Goal: Find specific page/section: Find specific page/section

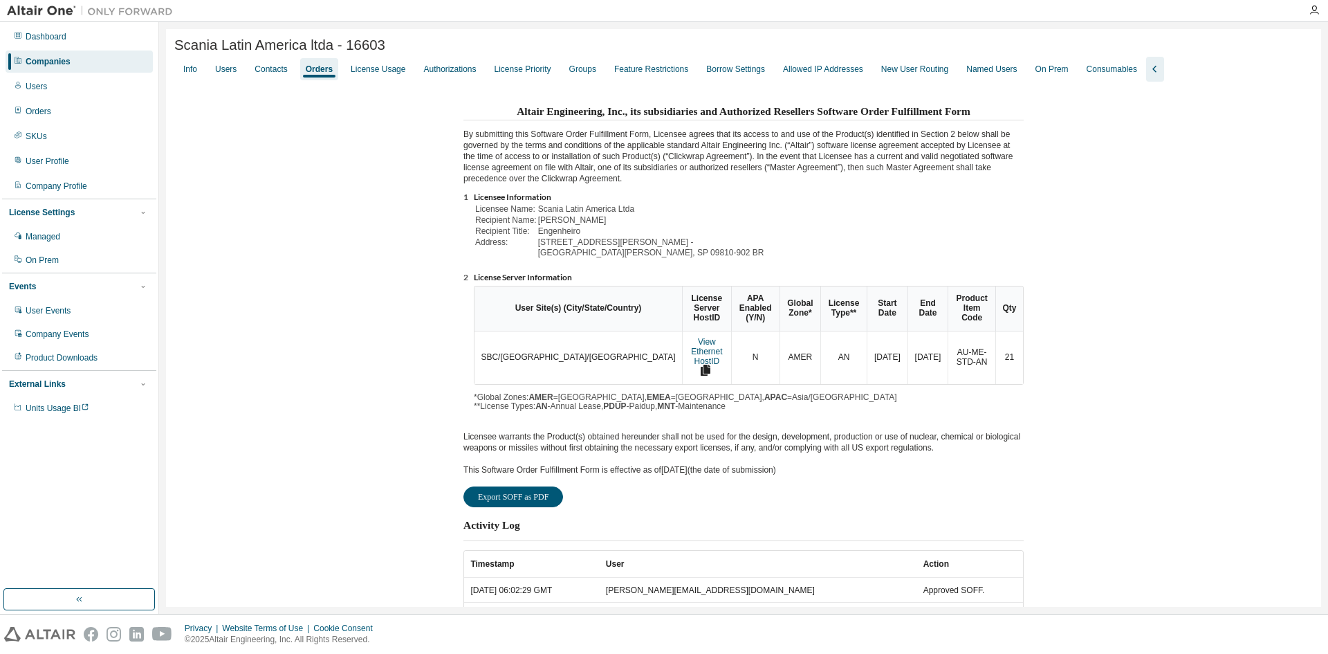
click at [58, 60] on div "Companies" at bounding box center [48, 61] width 45 height 11
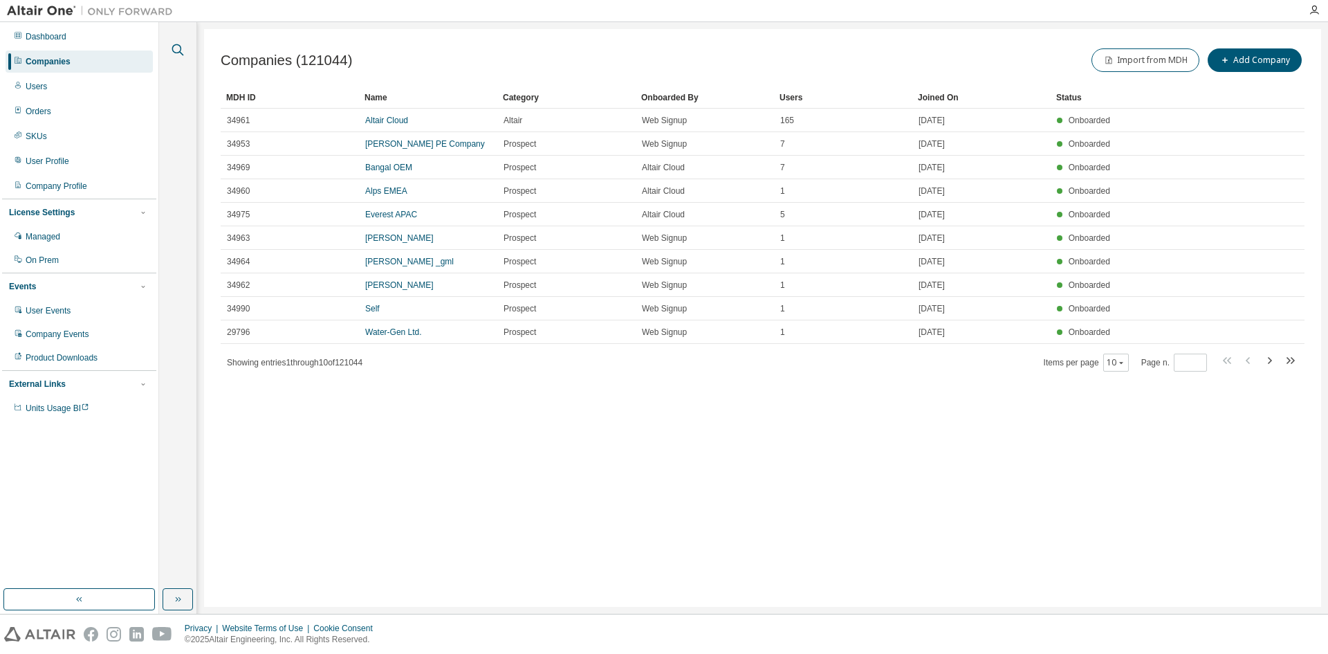
click at [175, 41] on button "button" at bounding box center [178, 50] width 18 height 18
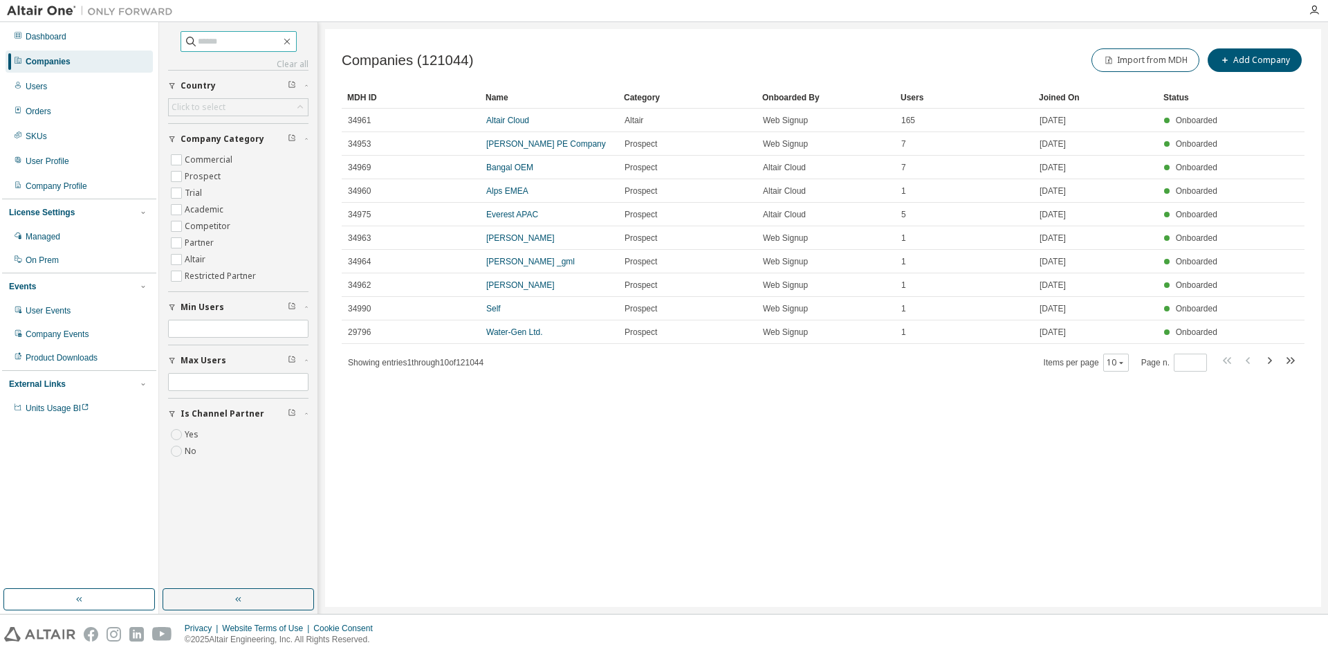
click at [238, 41] on input "text" at bounding box center [239, 42] width 83 height 14
type input "***"
click at [186, 41] on icon at bounding box center [191, 42] width 10 height 10
click at [214, 42] on input "***" at bounding box center [239, 42] width 83 height 14
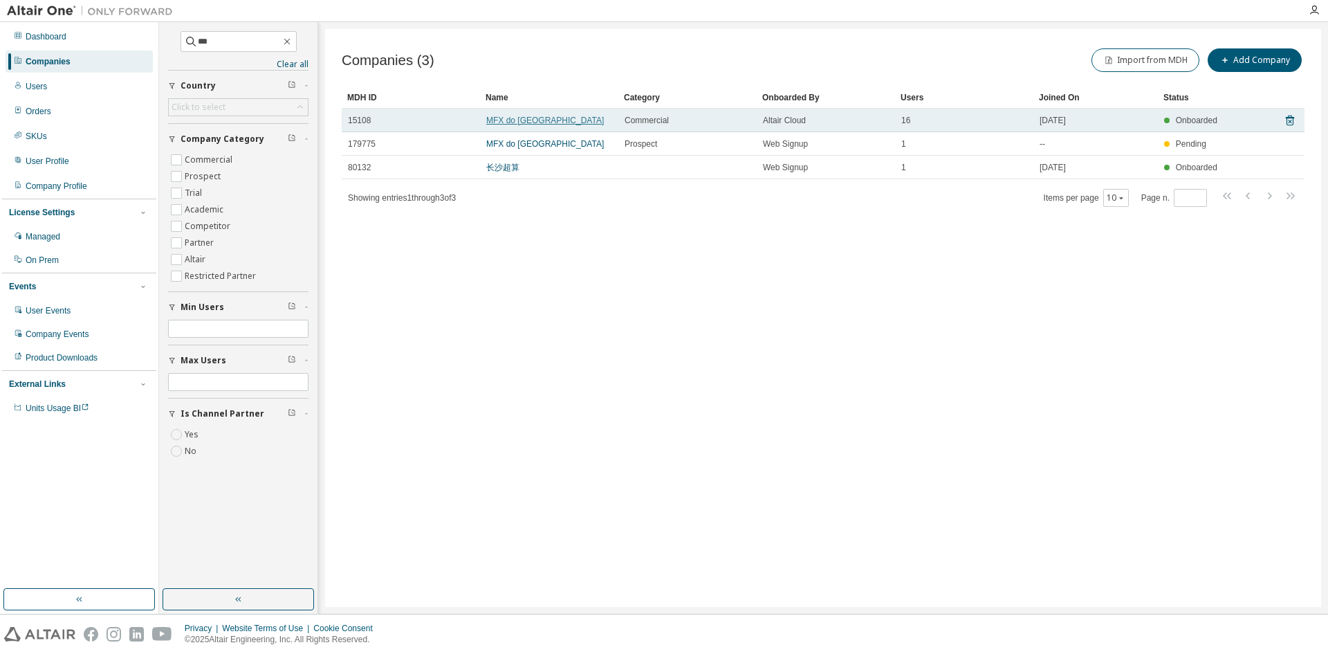
click at [529, 125] on link "MFX do [GEOGRAPHIC_DATA]" at bounding box center [545, 121] width 118 height 10
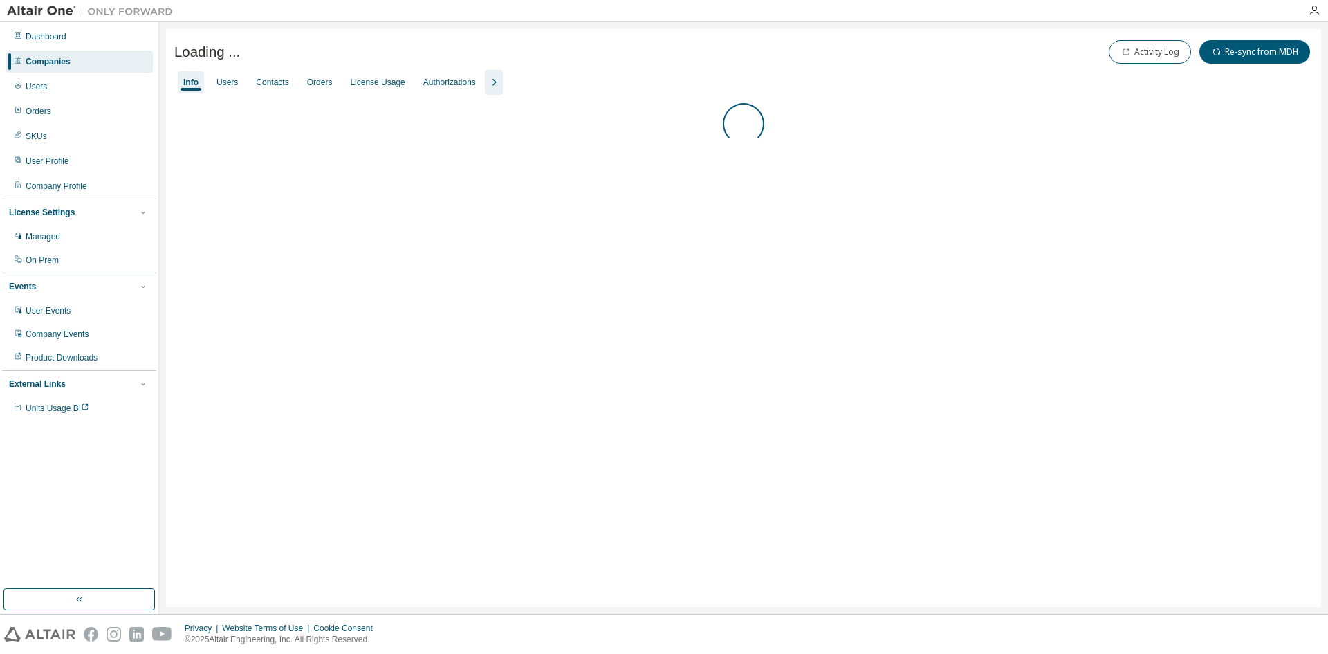
click at [488, 77] on icon "button" at bounding box center [494, 82] width 17 height 17
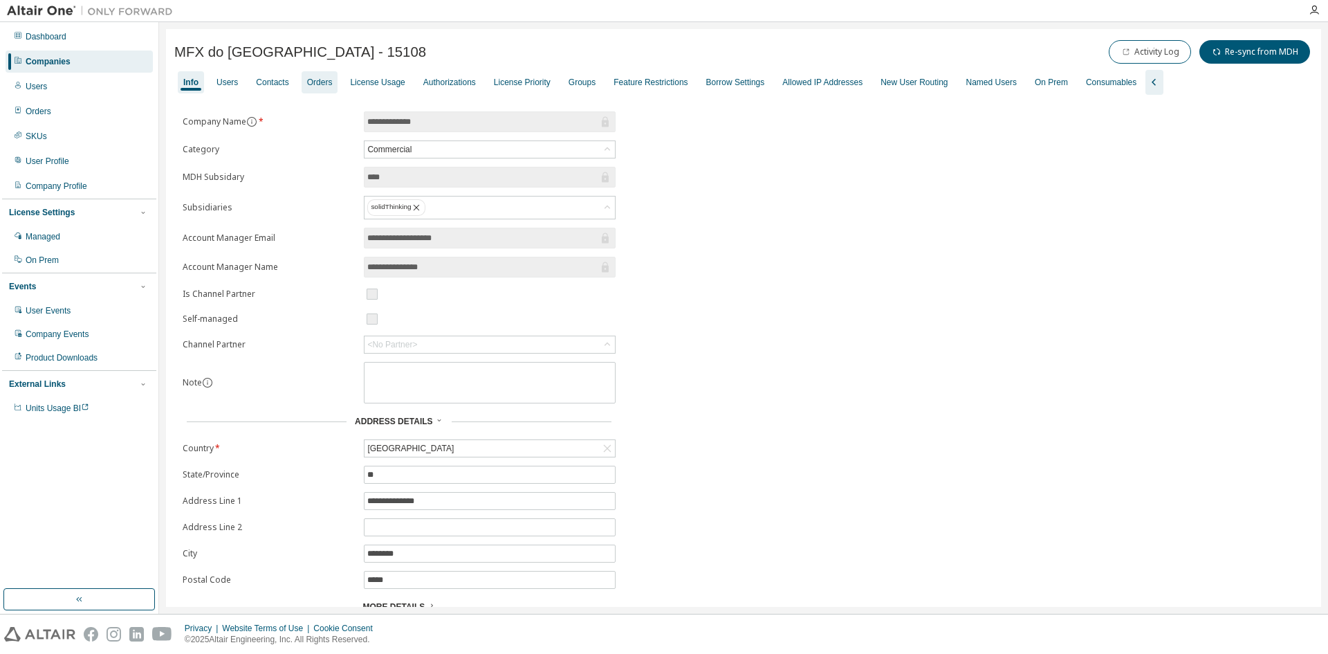
click at [326, 82] on div "Orders" at bounding box center [320, 82] width 26 height 11
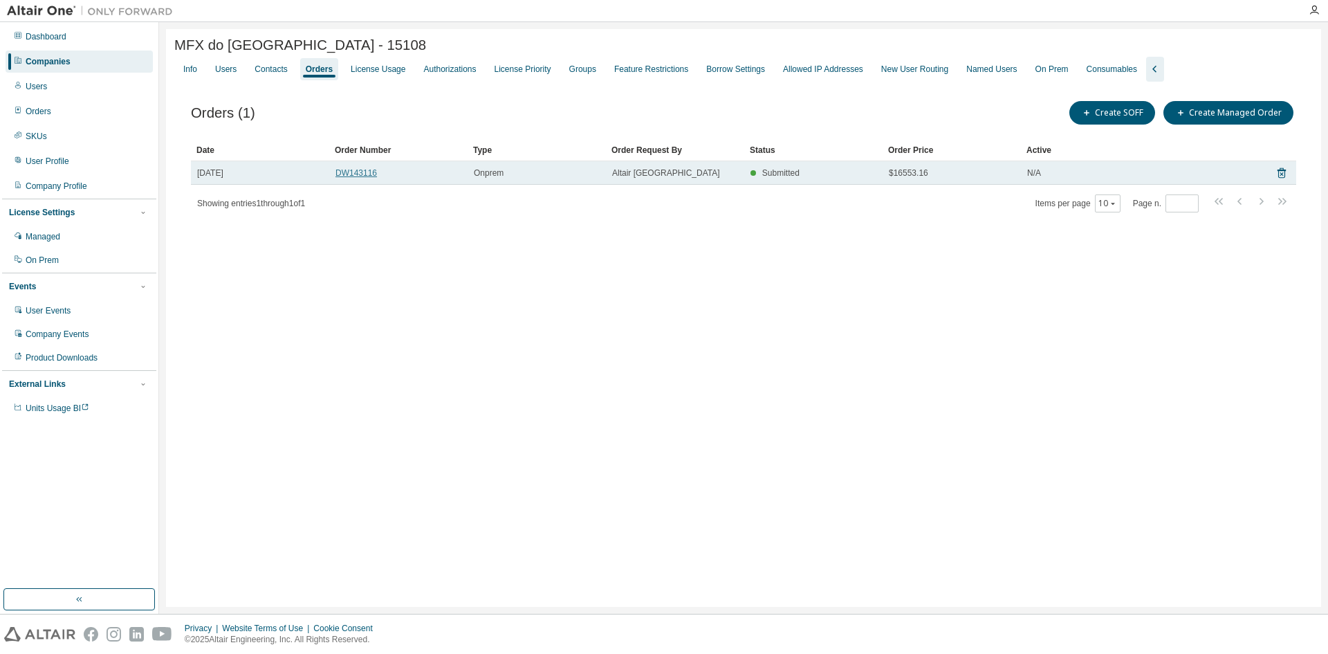
click at [352, 176] on link "DW143116" at bounding box center [357, 173] width 42 height 10
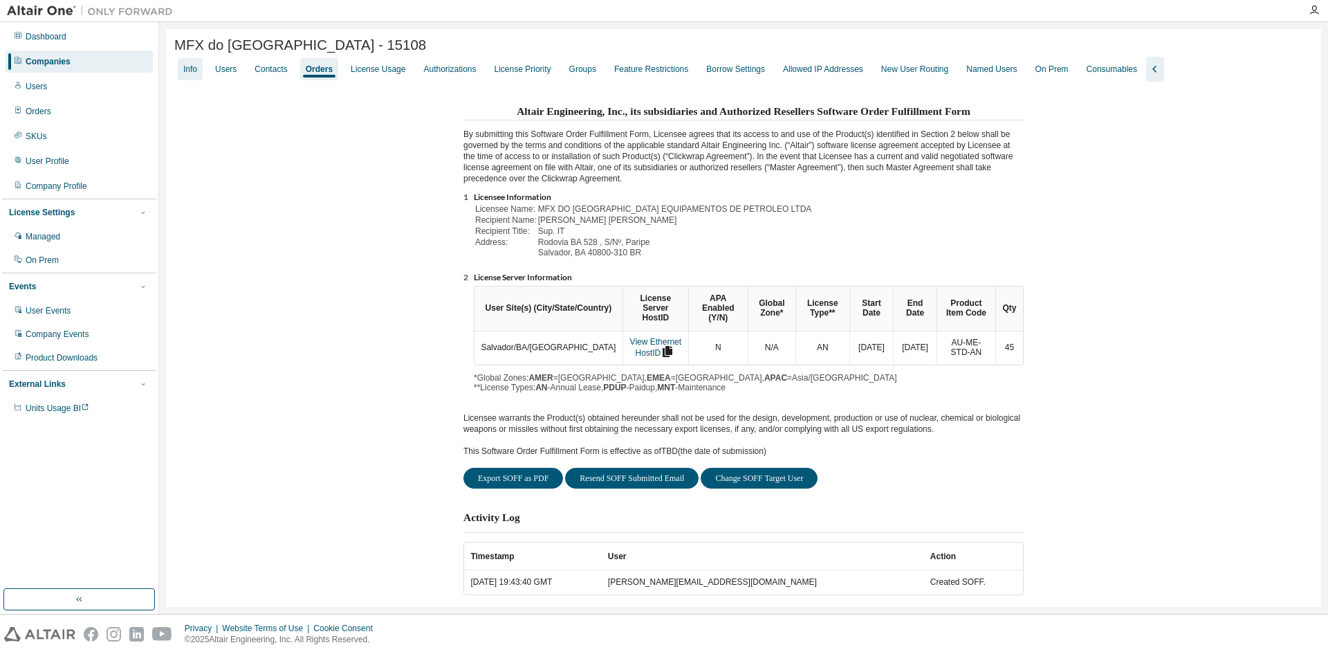
click at [192, 72] on div "Info" at bounding box center [190, 69] width 14 height 11
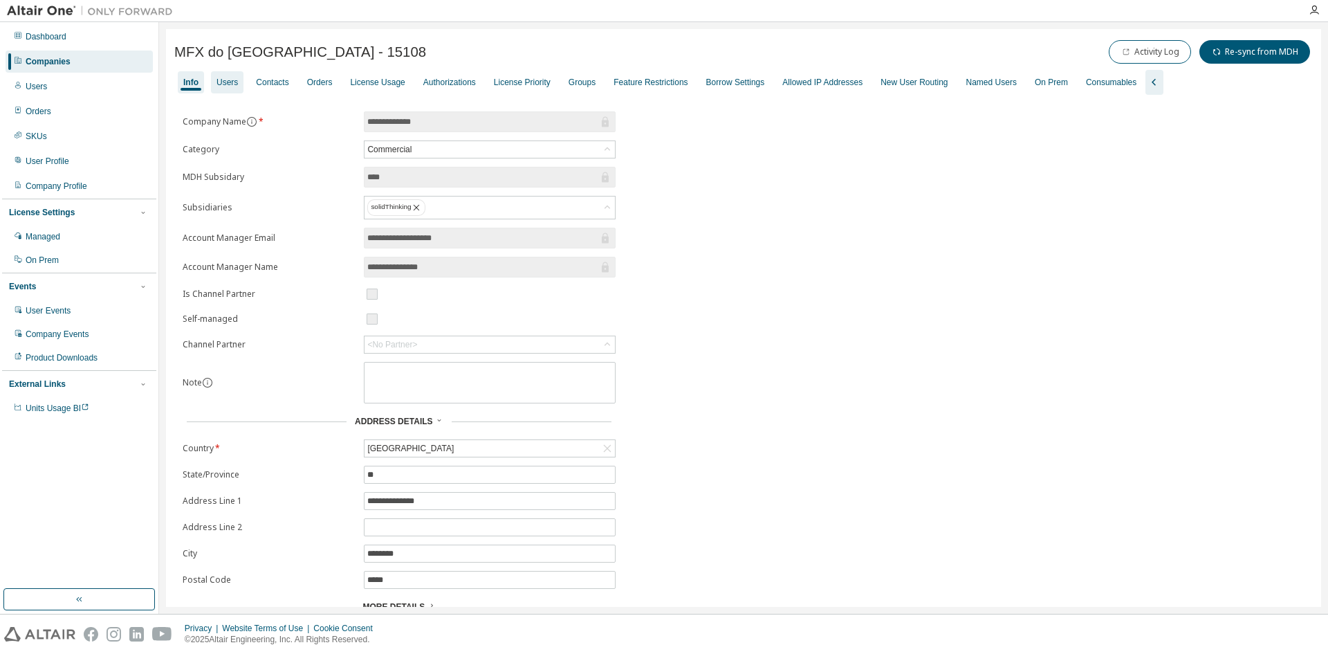
click at [223, 84] on div "Users" at bounding box center [227, 82] width 21 height 11
